Goal: Navigation & Orientation: Find specific page/section

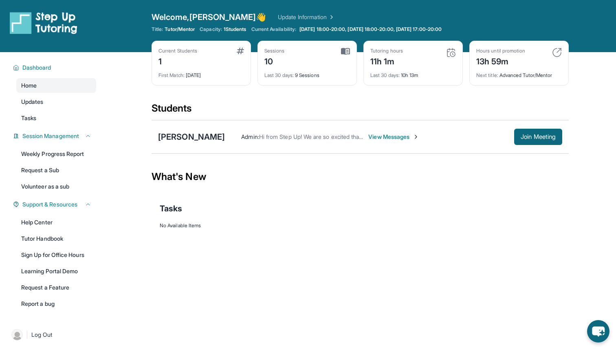
click at [353, 180] on div "What's New" at bounding box center [359, 177] width 417 height 36
